Goal: Book appointment/travel/reservation

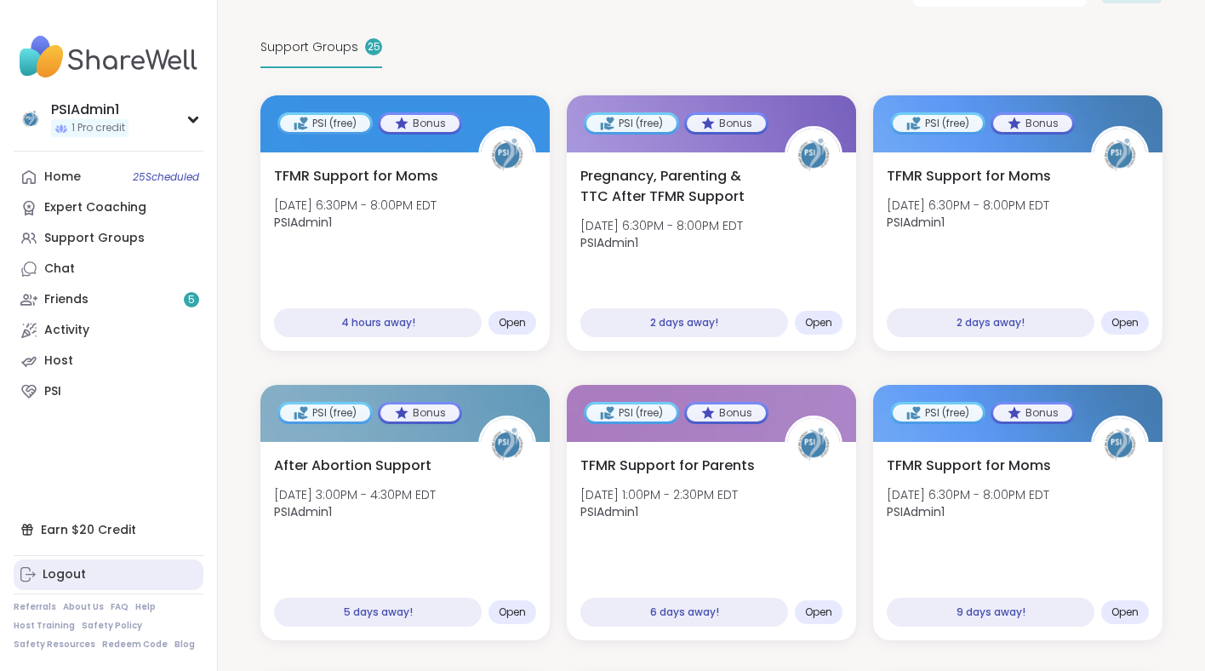
click at [95, 577] on link "Logout" at bounding box center [109, 574] width 190 height 31
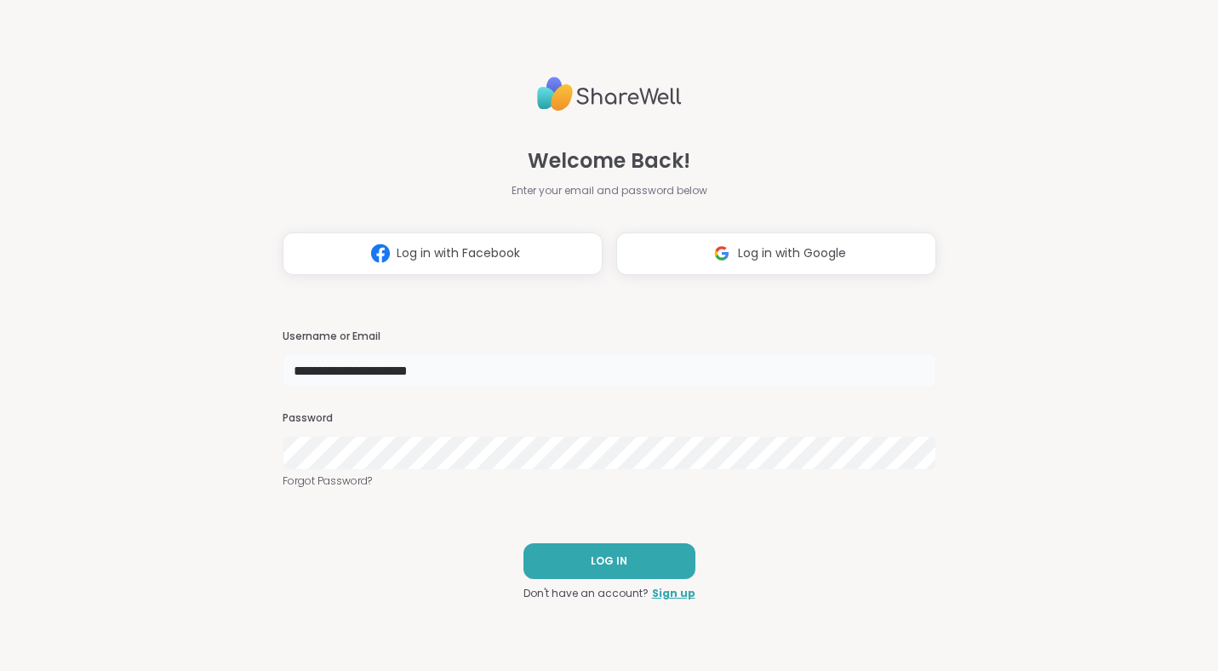
click at [459, 372] on input "**********" at bounding box center [610, 370] width 654 height 34
type input "********"
click at [648, 556] on button "LOG IN" at bounding box center [609, 561] width 172 height 36
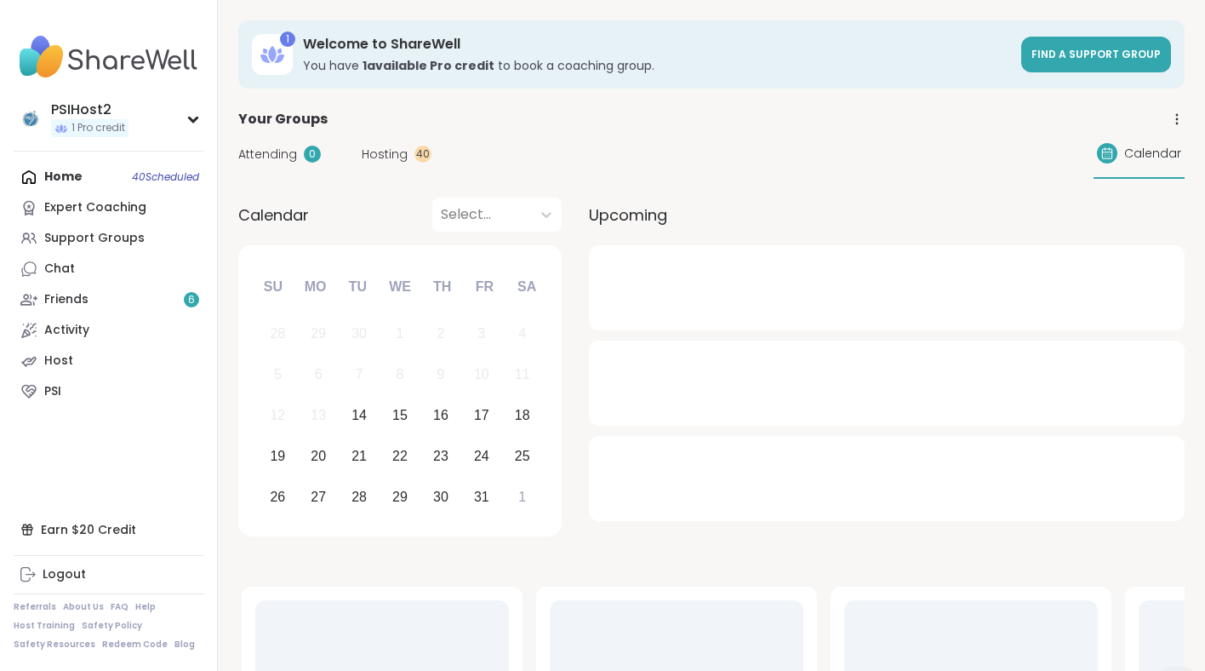
click at [128, 392] on link "PSI" at bounding box center [109, 391] width 190 height 31
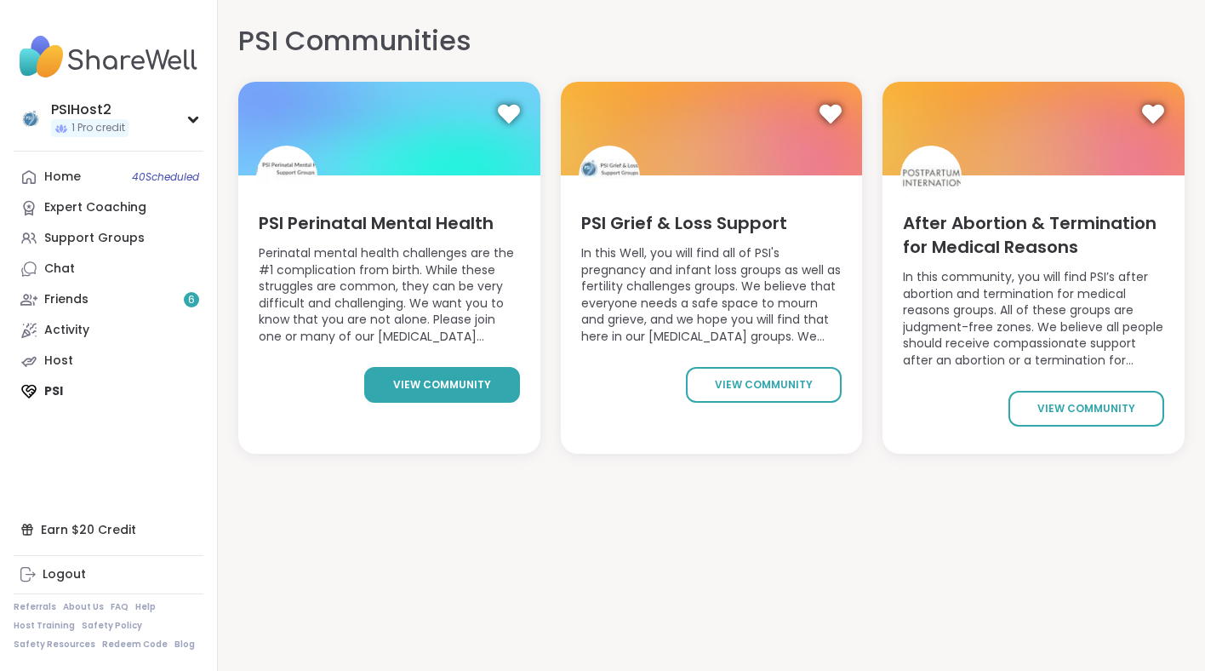
click at [405, 385] on span "view community" at bounding box center [442, 384] width 98 height 15
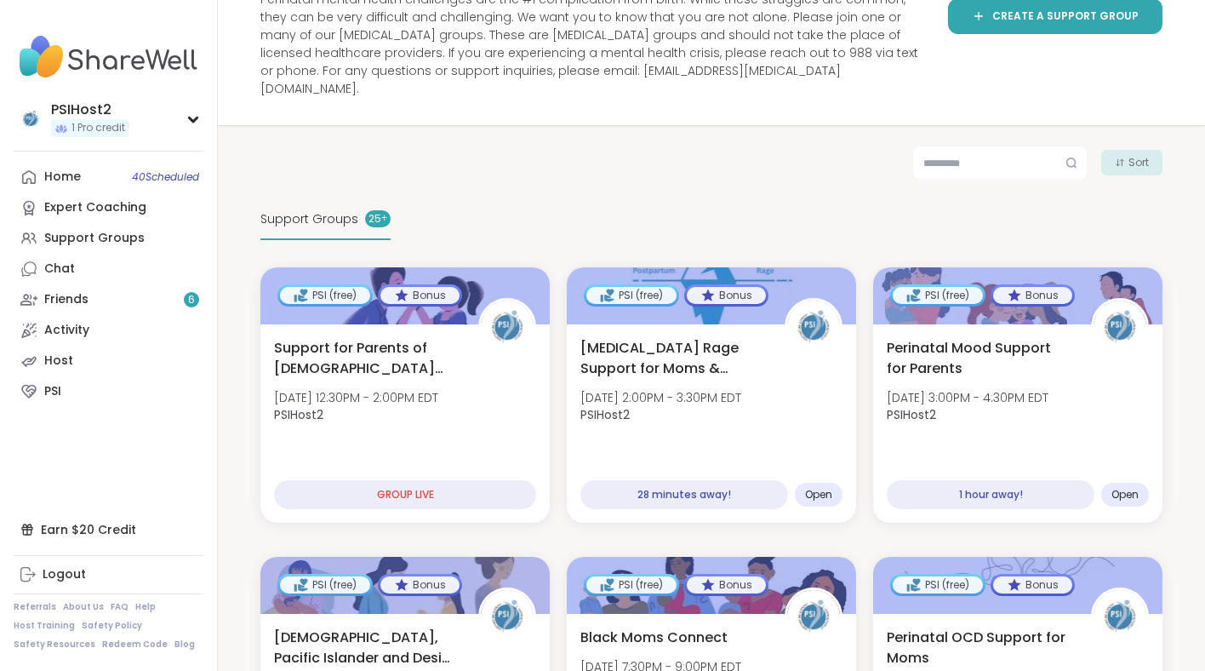
scroll to position [177, 0]
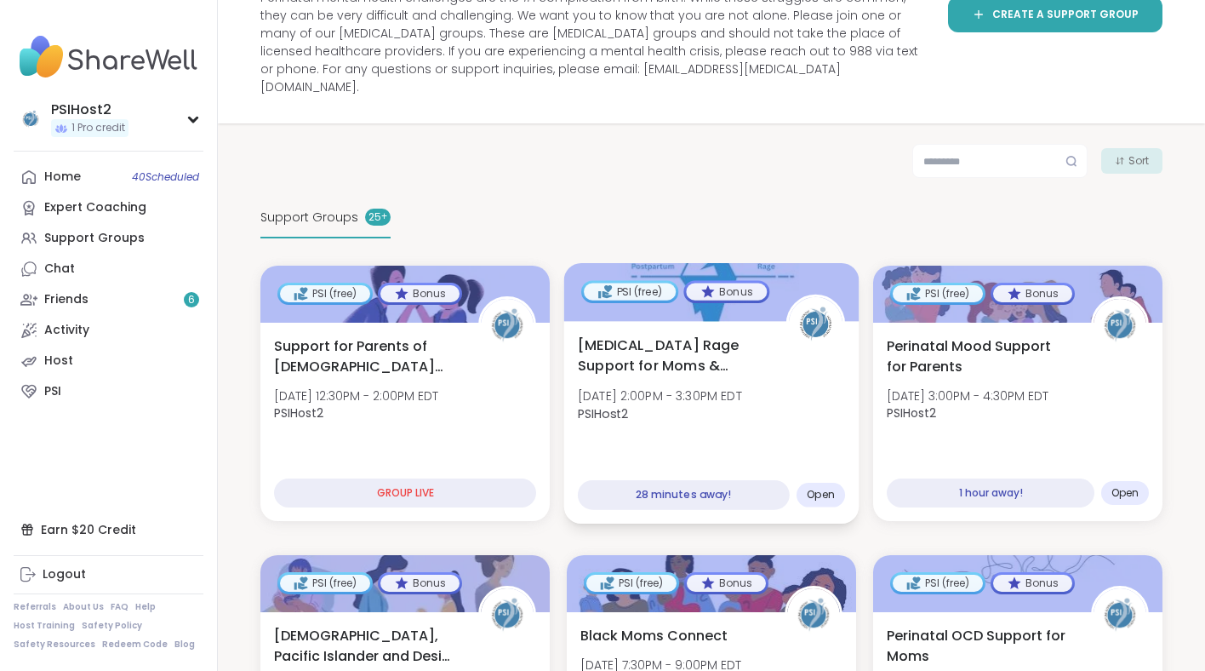
click at [637, 404] on span "PSIHost2" at bounding box center [660, 412] width 164 height 17
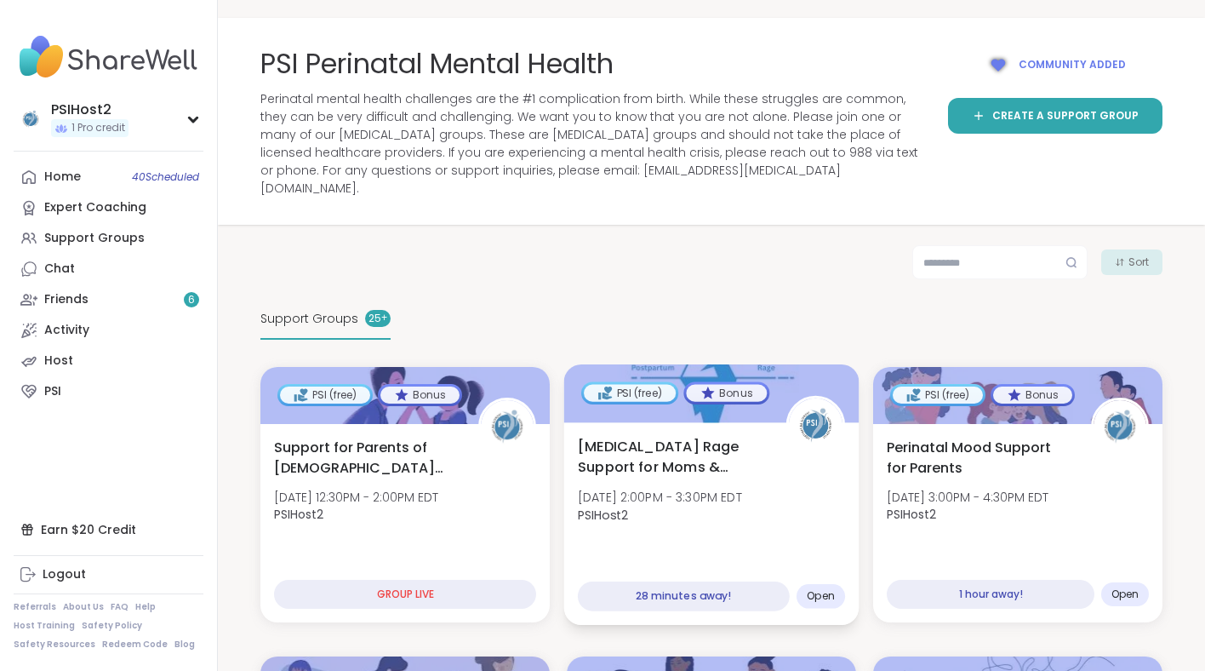
scroll to position [71, 0]
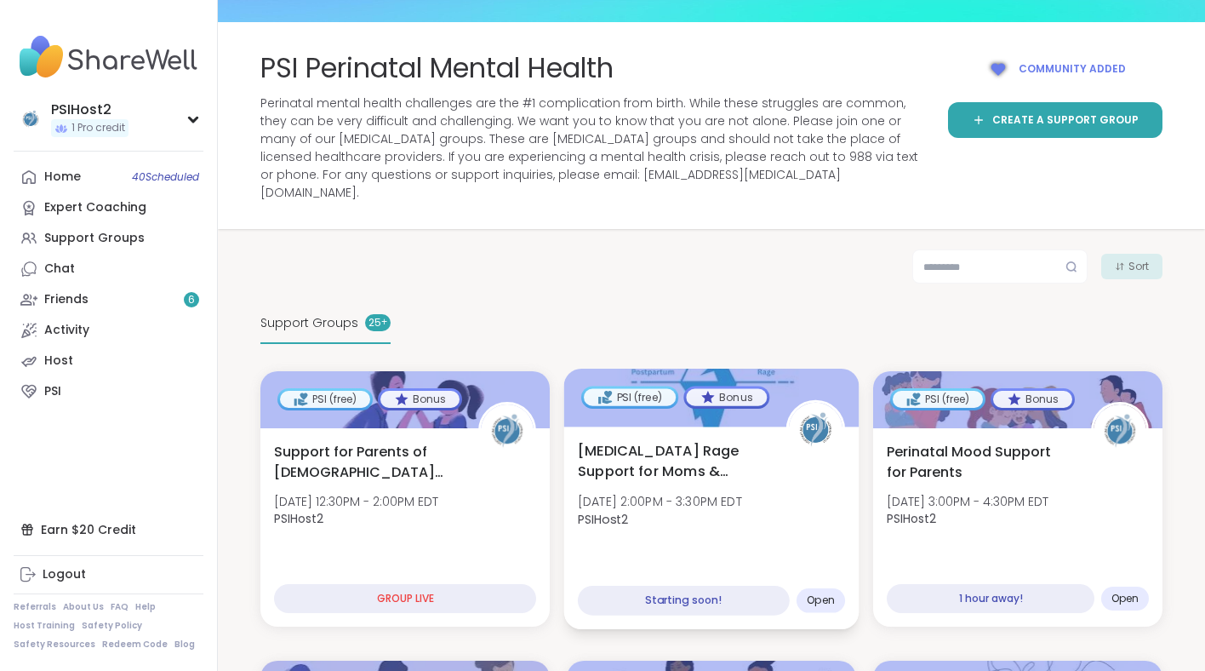
click at [739, 493] on span "Tue, Oct 14 | 2:00PM - 3:30PM EDT" at bounding box center [660, 501] width 164 height 17
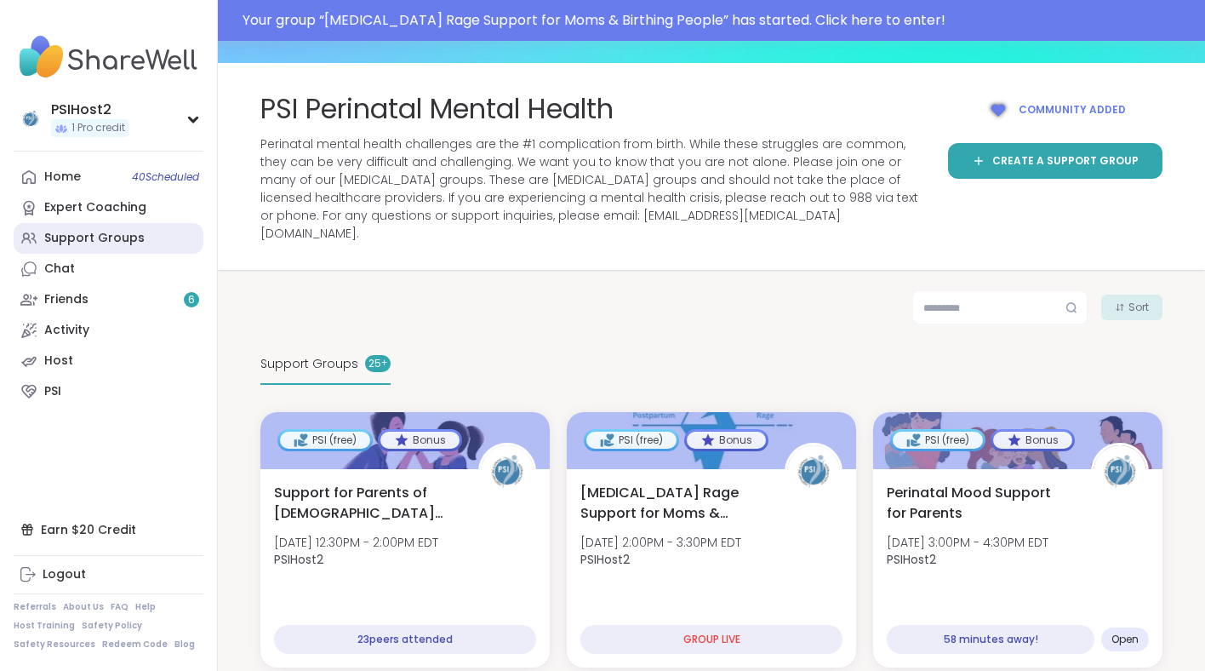
scroll to position [112, 0]
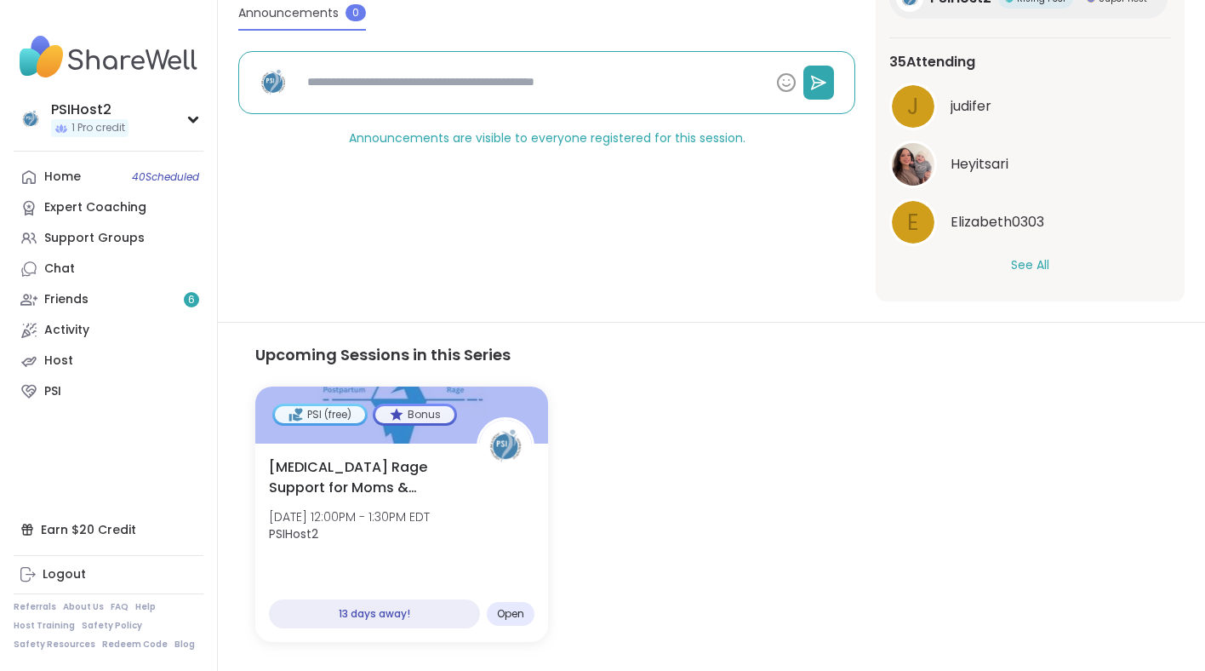
type textarea "*"
